Goal: Transaction & Acquisition: Obtain resource

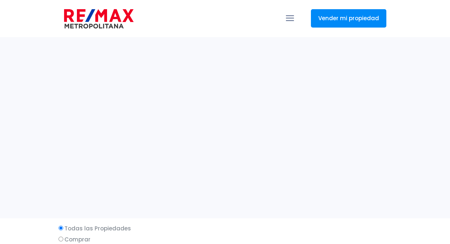
select select
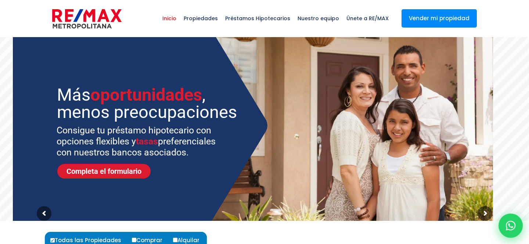
click at [449, 228] on icon at bounding box center [511, 226] width 10 height 10
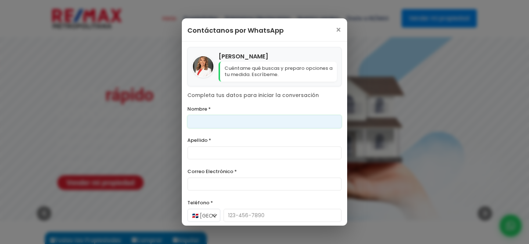
scroll to position [31, 0]
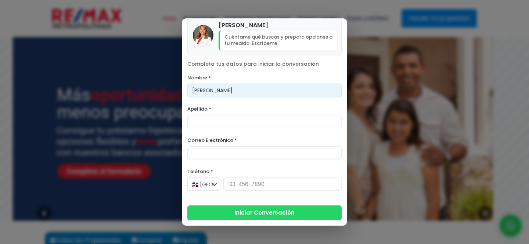
click at [248, 92] on input "Frankli" at bounding box center [265, 90] width 154 height 13
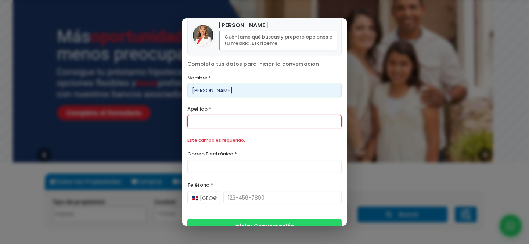
scroll to position [78, 0]
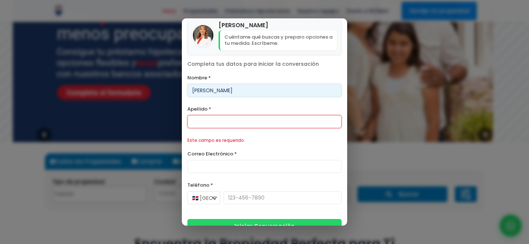
type input "Franklin"
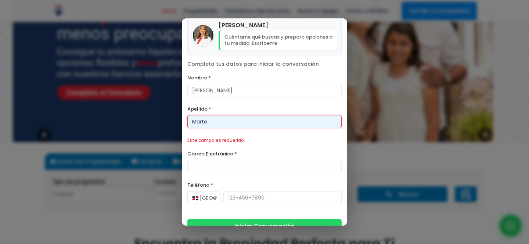
type input "Marte"
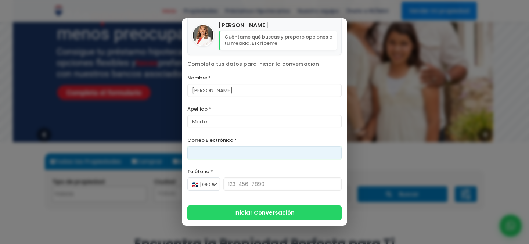
type input "r"
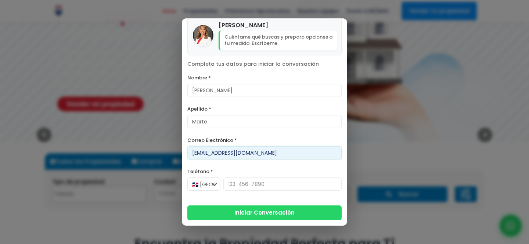
type input "[EMAIL_ADDRESS][DOMAIN_NAME]"
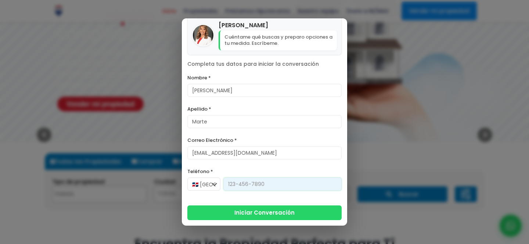
click at [256, 189] on input "Teléfono *" at bounding box center [283, 184] width 118 height 13
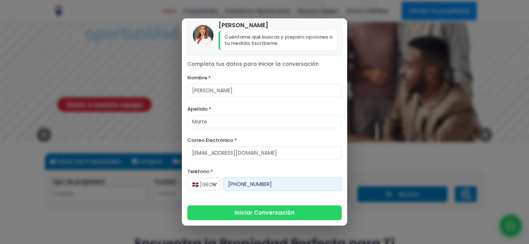
type input "[PHONE_NUMBER]"
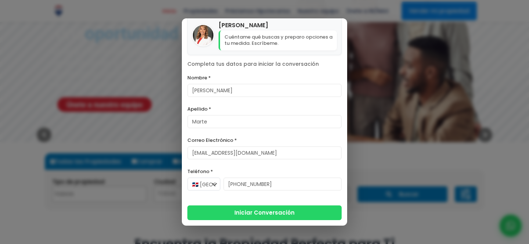
click at [253, 222] on div "Ana Rita Torres Cuéntame qué buscas y preparo opciones a tu medida. Escríbeme. …" at bounding box center [264, 117] width 165 height 215
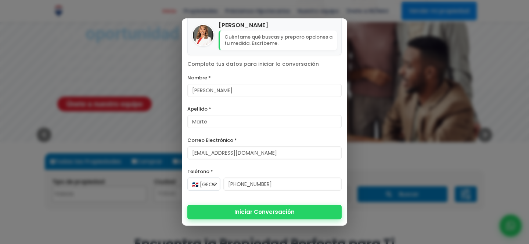
click at [253, 214] on button "Iniciar Conversación" at bounding box center [265, 212] width 154 height 15
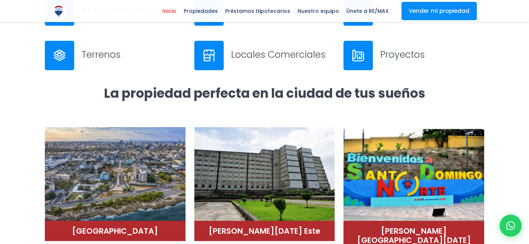
scroll to position [461, 0]
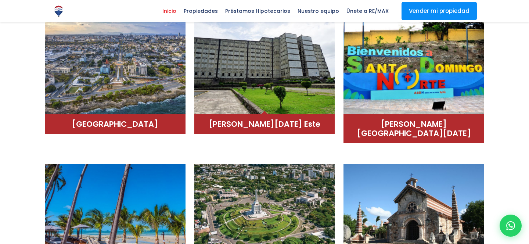
click at [243, 77] on img at bounding box center [264, 64] width 141 height 99
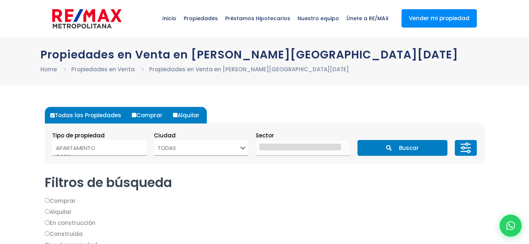
select select
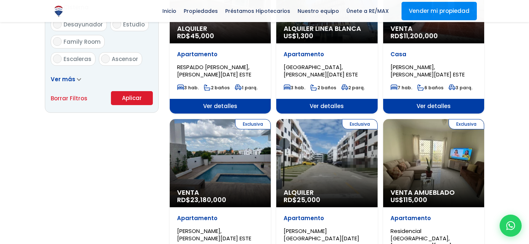
scroll to position [513, 0]
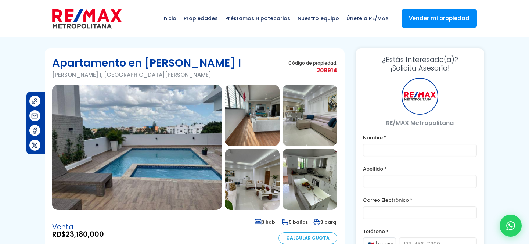
type input "Franklin"
type input "Marte"
type input "[EMAIL_ADDRESS][DOMAIN_NAME]"
type input "[PHONE_NUMBER]"
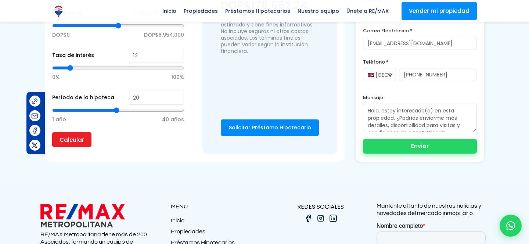
scroll to position [693, 0]
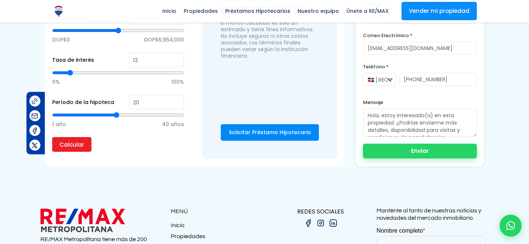
click at [401, 144] on button "Enviar" at bounding box center [420, 151] width 114 height 15
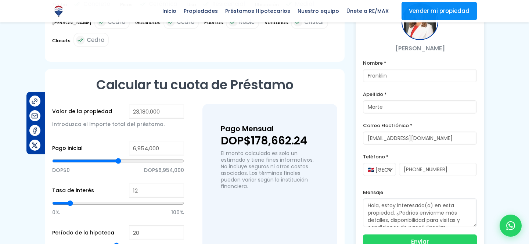
scroll to position [526, 0]
